Goal: Task Accomplishment & Management: Use online tool/utility

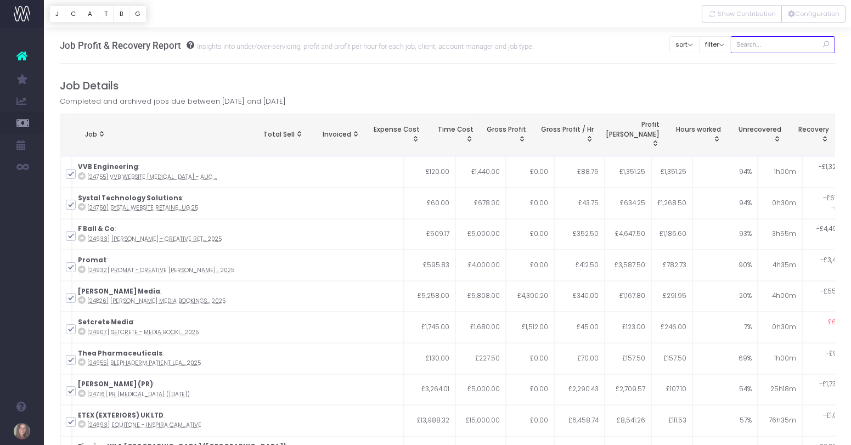
click at [774, 41] on input "text" at bounding box center [782, 44] width 105 height 17
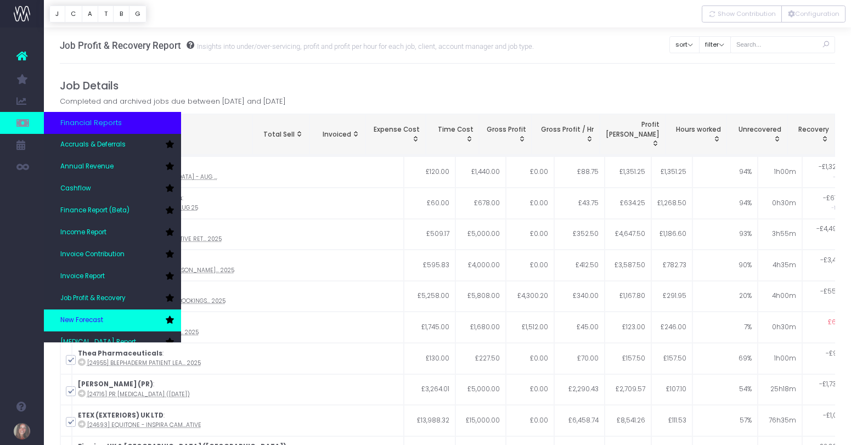
click at [99, 320] on span "New Forecast" at bounding box center [81, 320] width 43 height 10
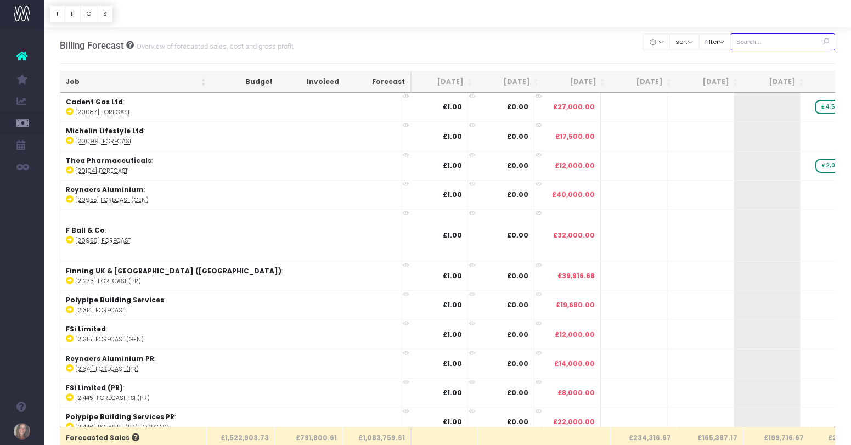
click at [764, 46] on input "text" at bounding box center [782, 41] width 105 height 17
type input "[PERSON_NAME]"
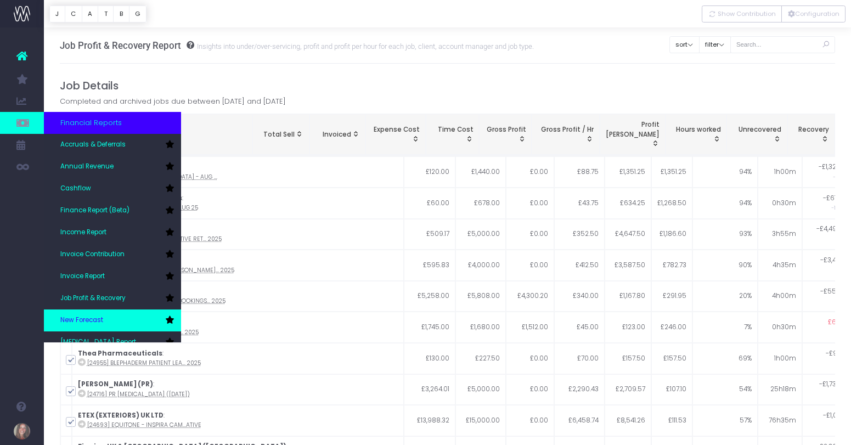
click at [88, 313] on link "New Forecast" at bounding box center [112, 320] width 137 height 22
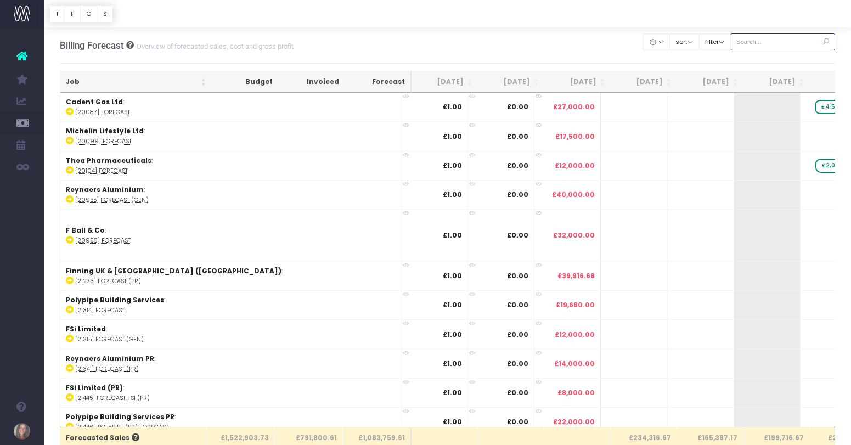
click at [798, 42] on input "text" at bounding box center [782, 41] width 105 height 17
type input "[PERSON_NAME]"
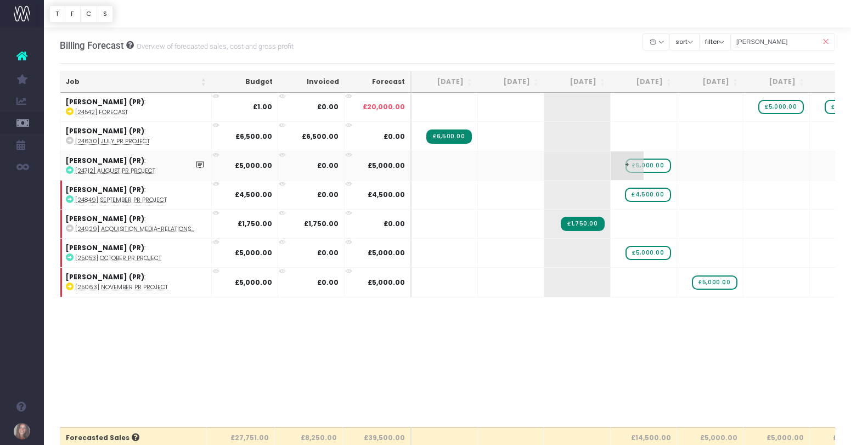
click at [655, 163] on span "£5,000.00" at bounding box center [647, 166] width 45 height 14
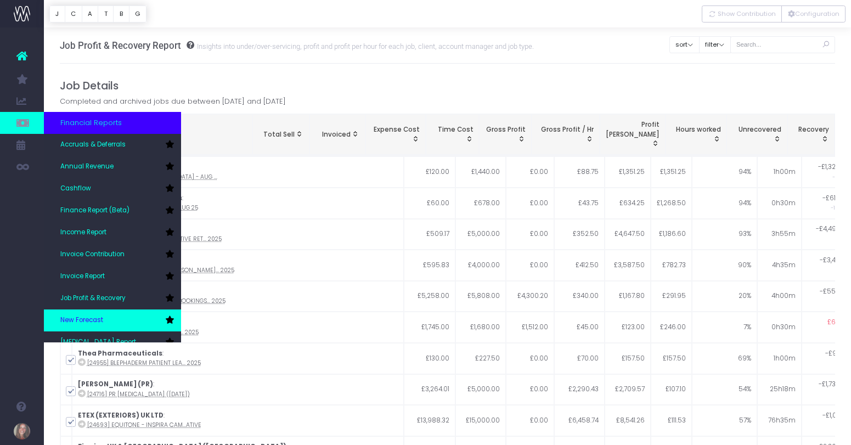
click at [84, 313] on link "New Forecast" at bounding box center [112, 320] width 137 height 22
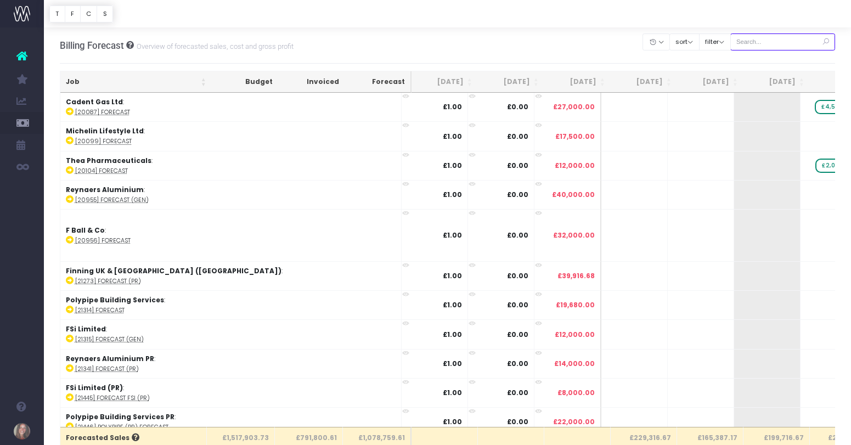
click at [777, 41] on input "text" at bounding box center [782, 41] width 105 height 17
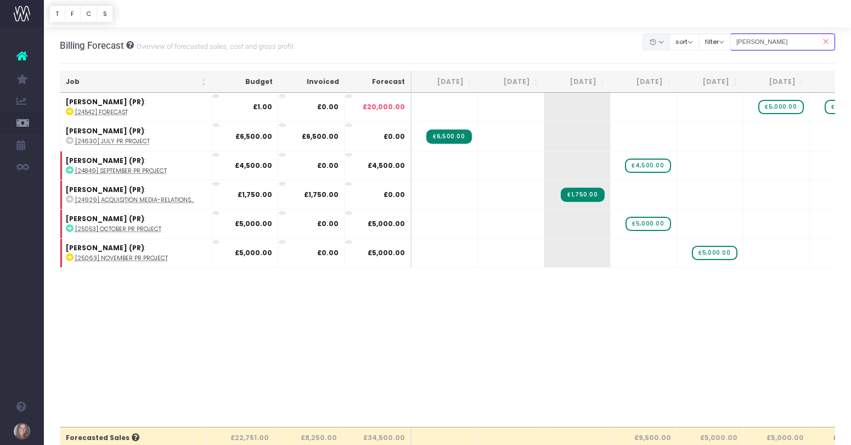
drag, startPoint x: 781, startPoint y: 41, endPoint x: 670, endPoint y: 38, distance: 110.8
click at [670, 38] on div "Clear Filters Hide [DATE] [DATE] [DATE] [DATE] [DATE] [DATE] [DATE] [DATE] [DAT…" at bounding box center [739, 42] width 192 height 22
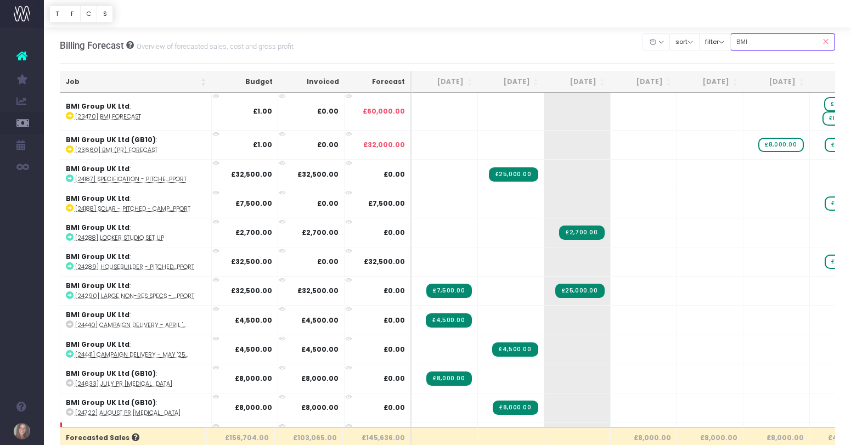
type input "BMI PR"
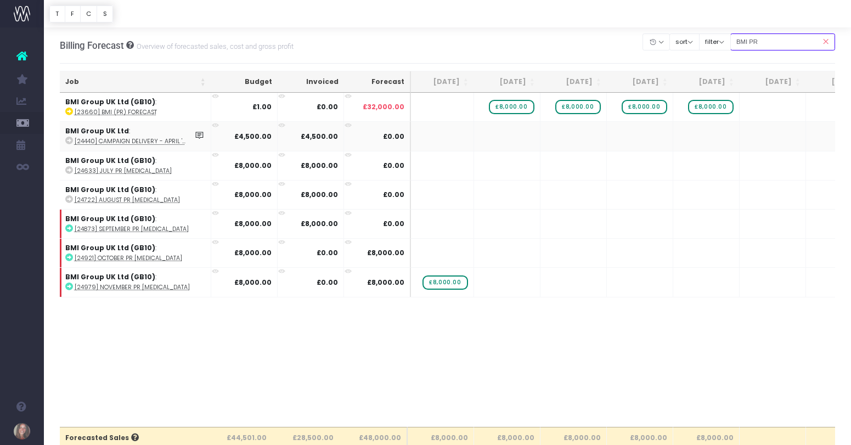
scroll to position [0, 305]
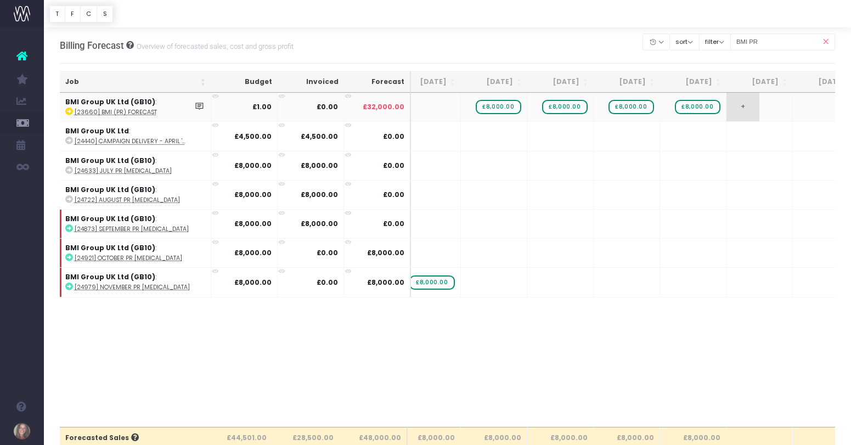
click at [738, 108] on span "+" at bounding box center [742, 107] width 33 height 29
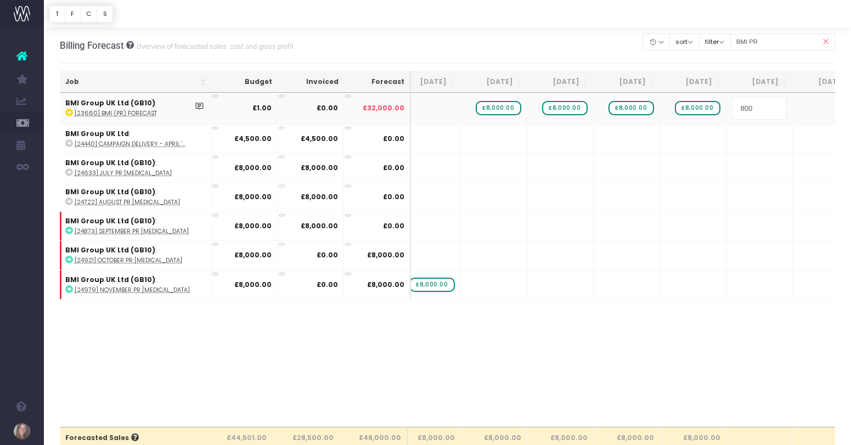
type input "8000"
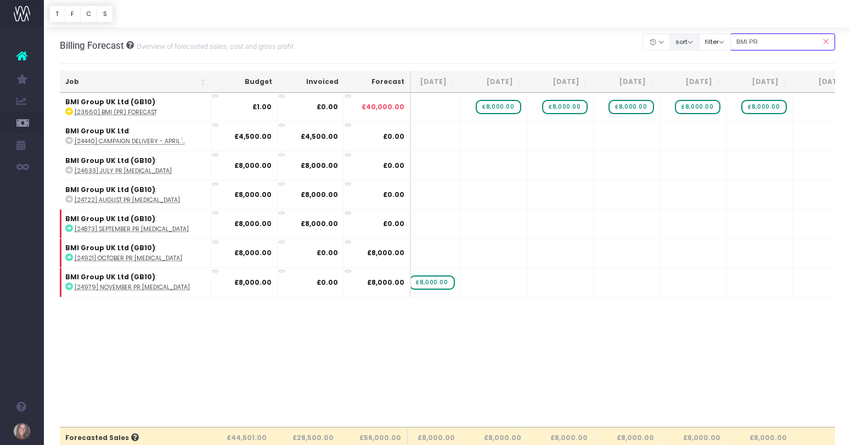
drag, startPoint x: 783, startPoint y: 40, endPoint x: 703, endPoint y: 39, distance: 80.6
click at [703, 39] on div "Clear Filters Hide [DATE] [DATE] [DATE] [DATE] [DATE] [DATE] [DATE] [DATE] [DAT…" at bounding box center [739, 42] width 192 height 22
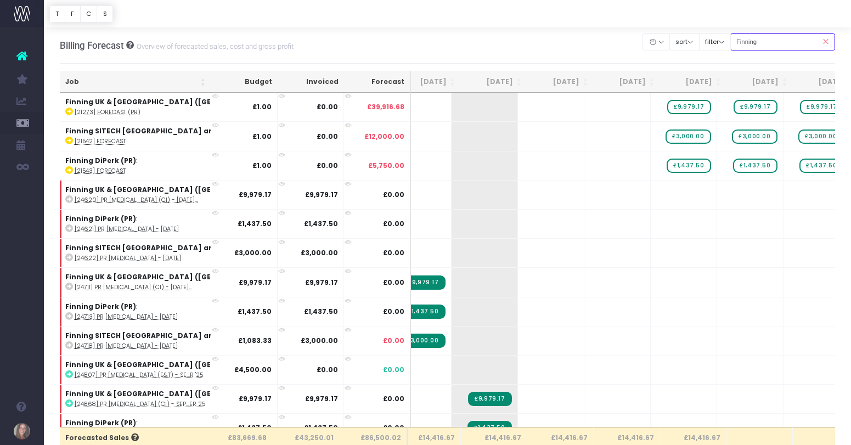
type input "Finning PR"
